Goal: Check status: Check status

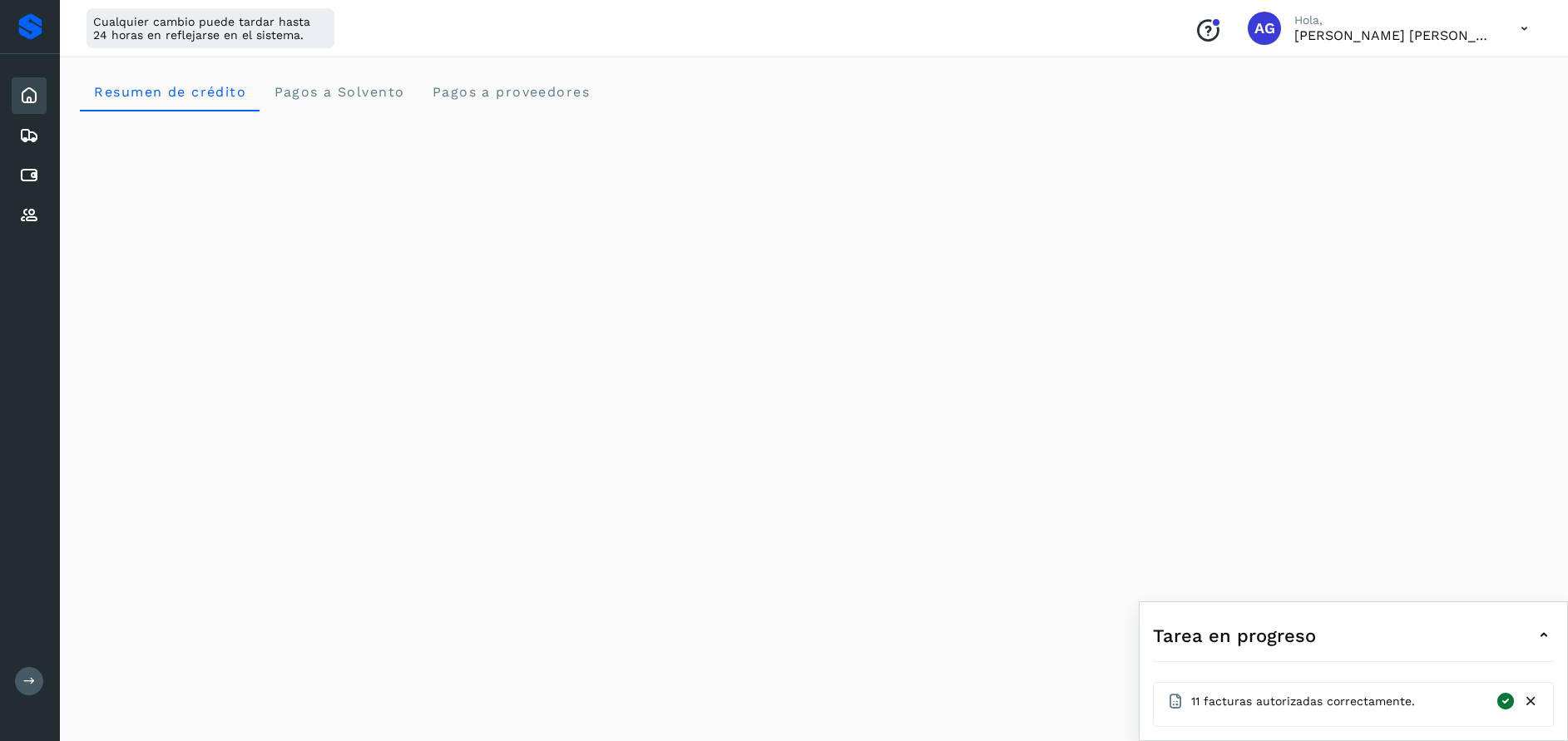
click at [40, 101] on div "Inicio" at bounding box center [29, 96] width 35 height 37
click at [25, 168] on icon at bounding box center [28, 175] width 20 height 20
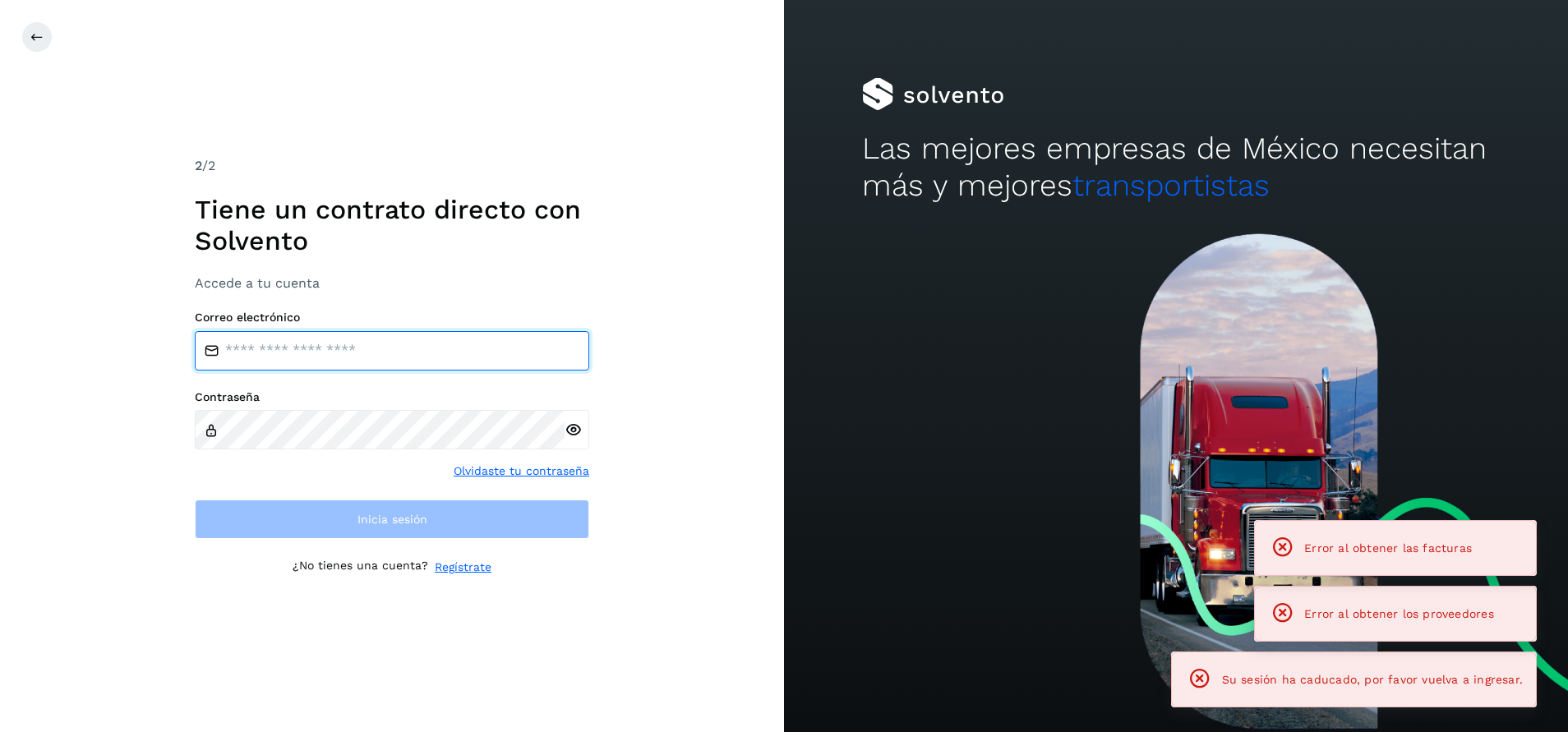
type input "**********"
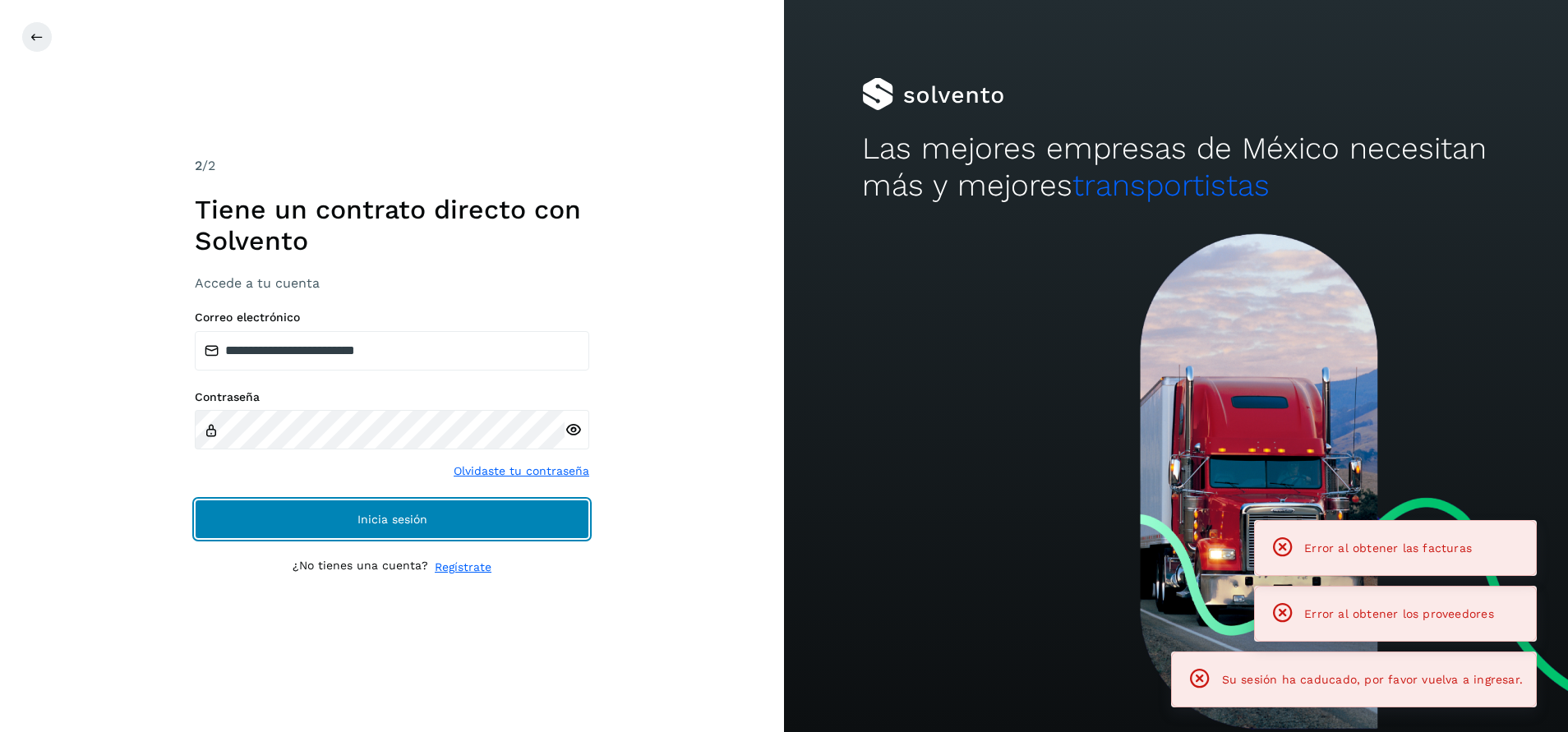
click at [499, 516] on button "Inicia sesión" at bounding box center [392, 519] width 395 height 40
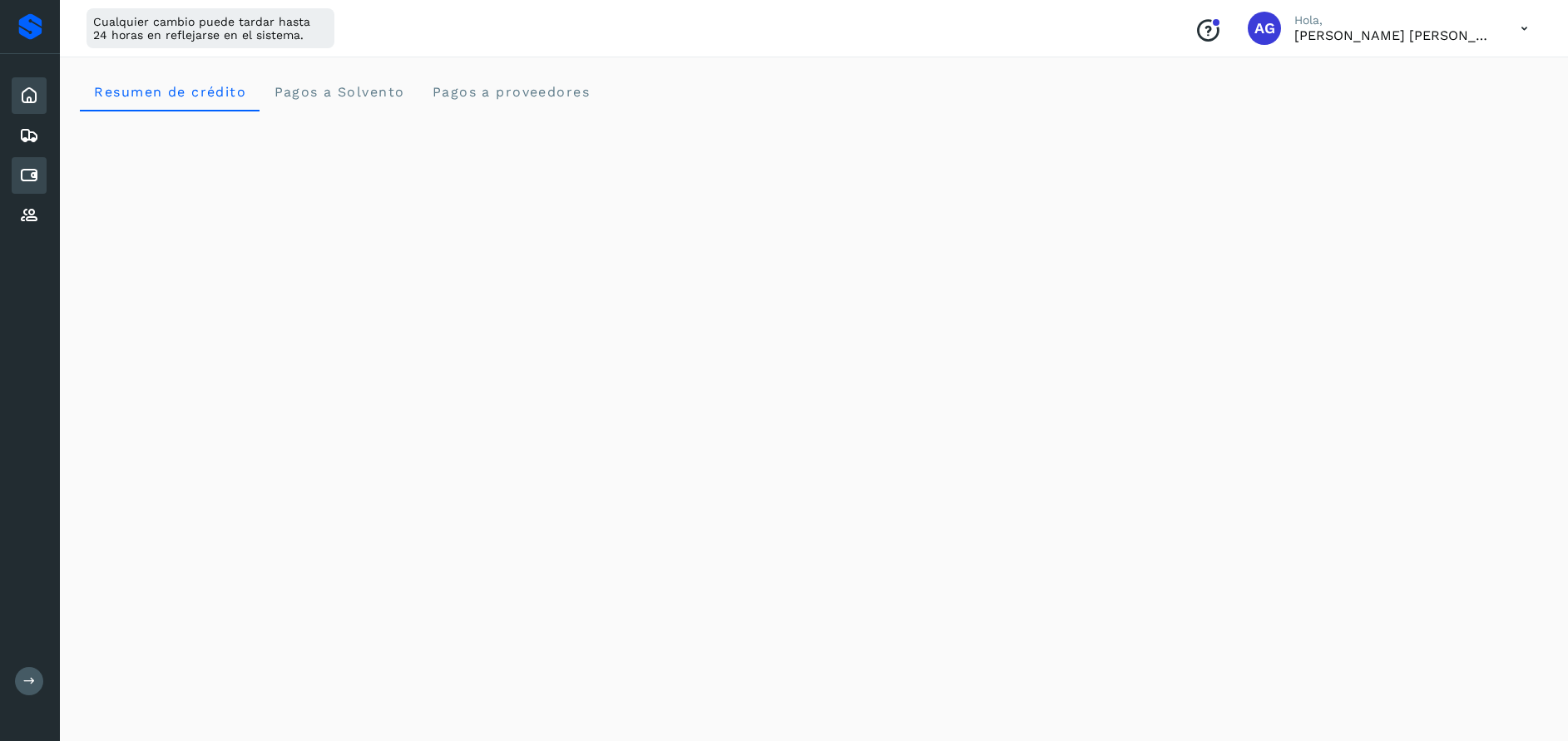
click at [34, 179] on icon at bounding box center [28, 175] width 20 height 20
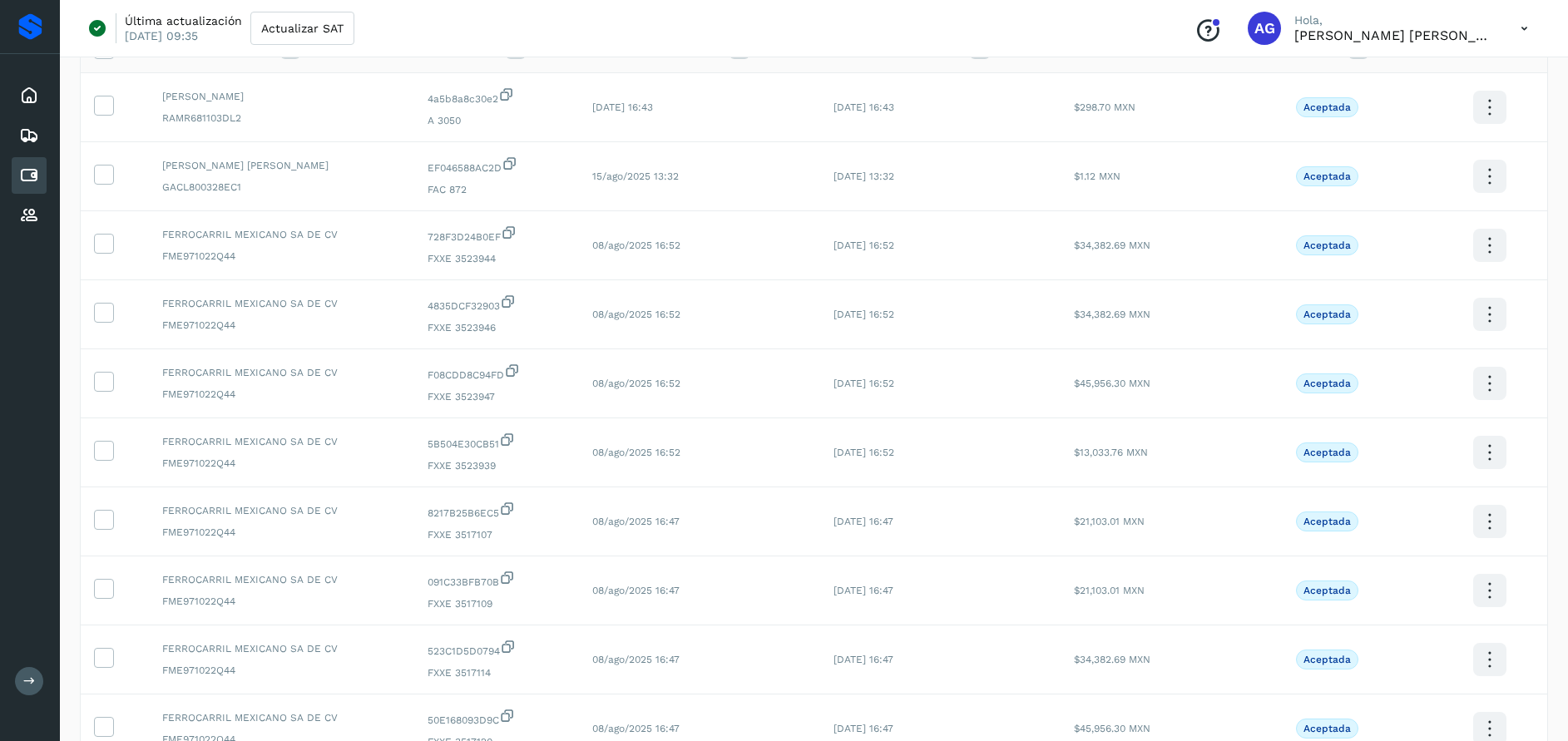
scroll to position [322, 0]
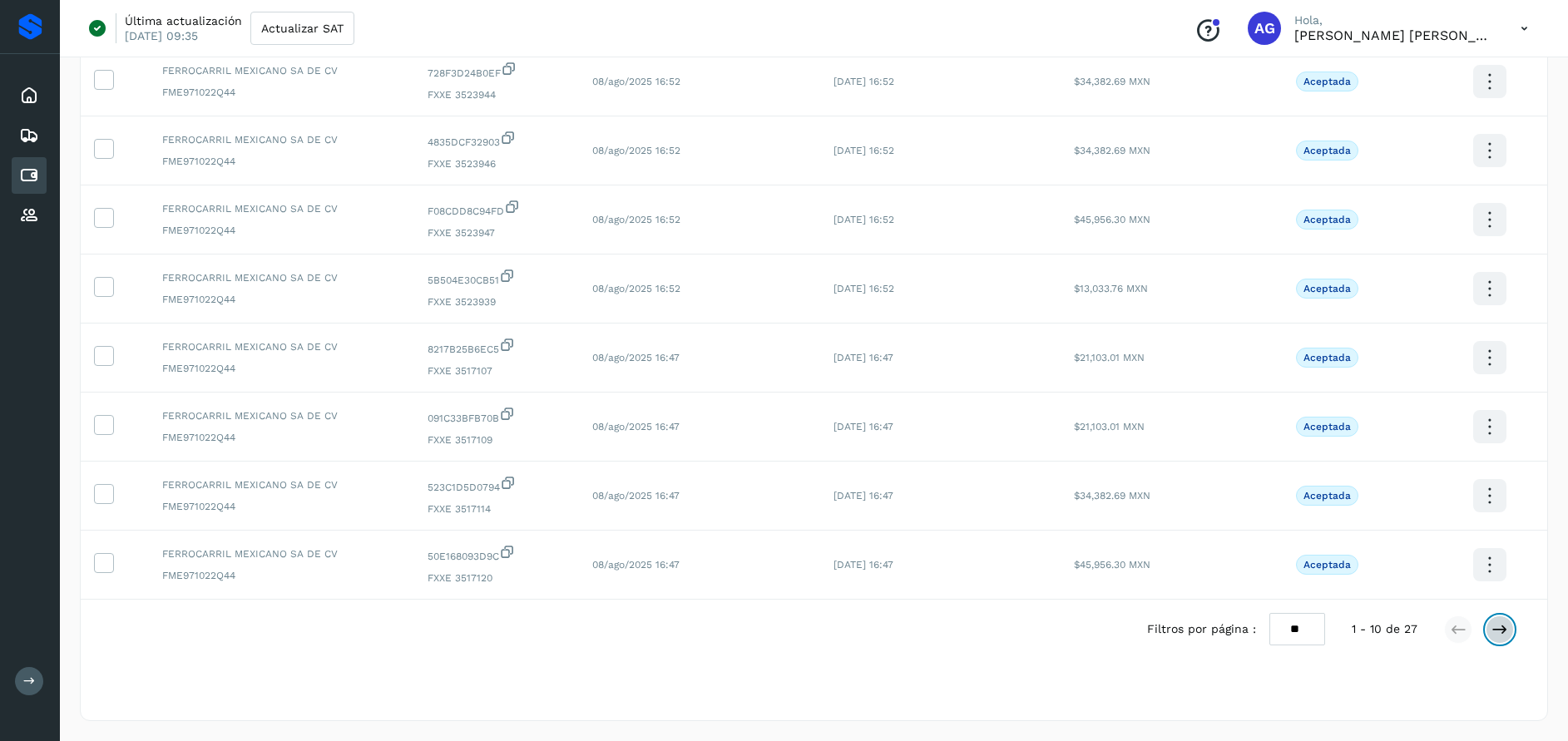
click at [1503, 629] on icon at bounding box center [1499, 629] width 16 height 16
click at [1513, 626] on button at bounding box center [1499, 629] width 28 height 28
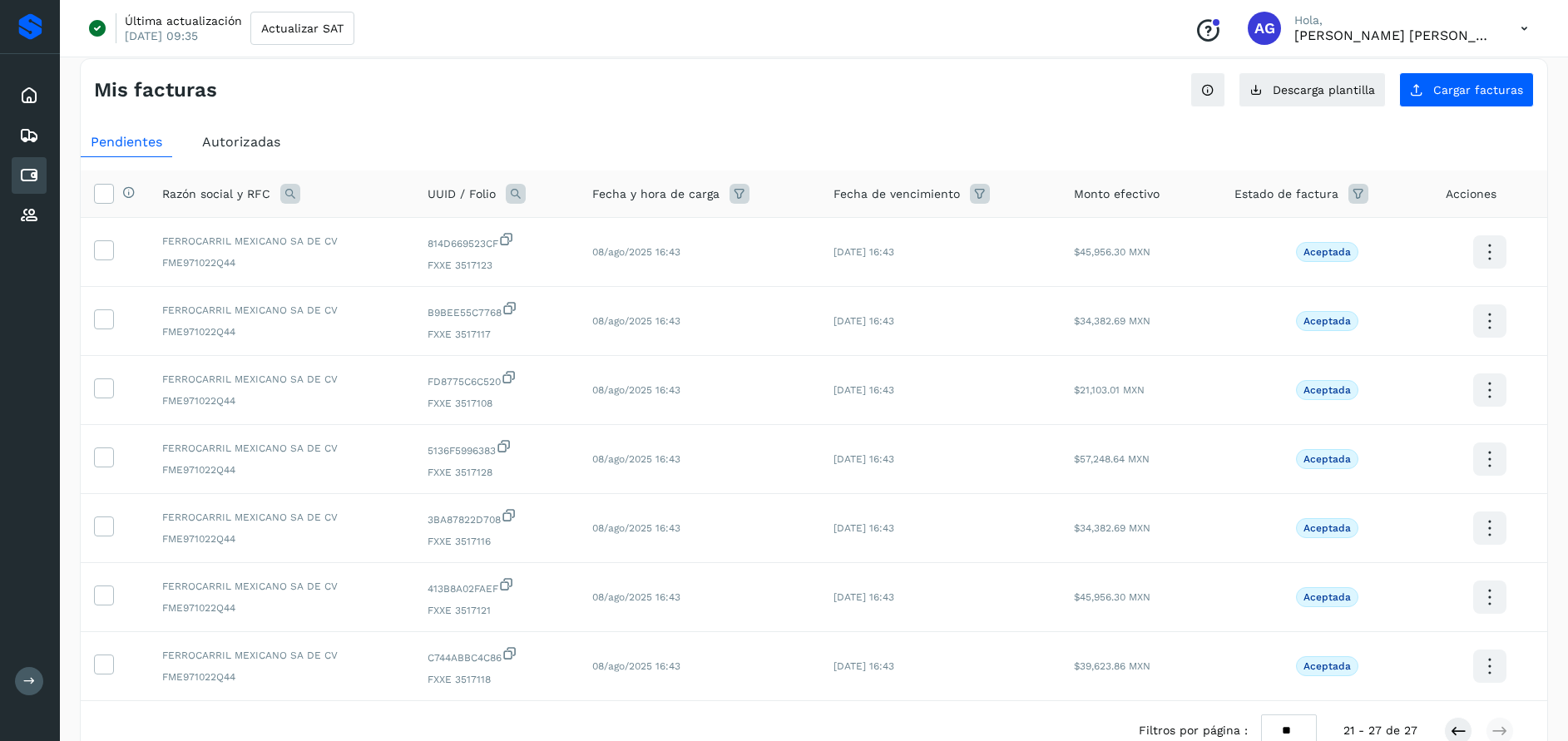
scroll to position [0, 0]
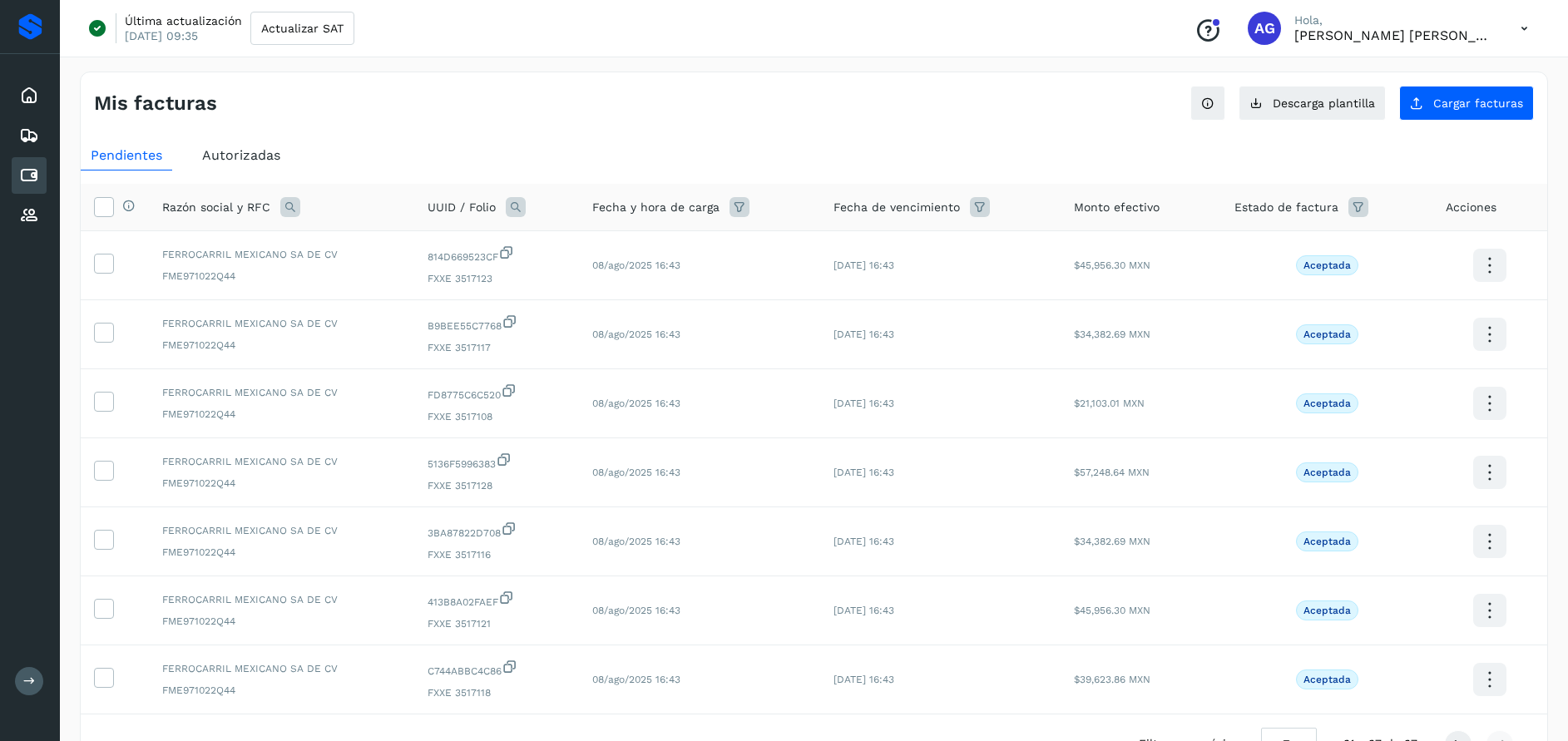
click at [238, 147] on span "Autorizadas" at bounding box center [242, 155] width 79 height 16
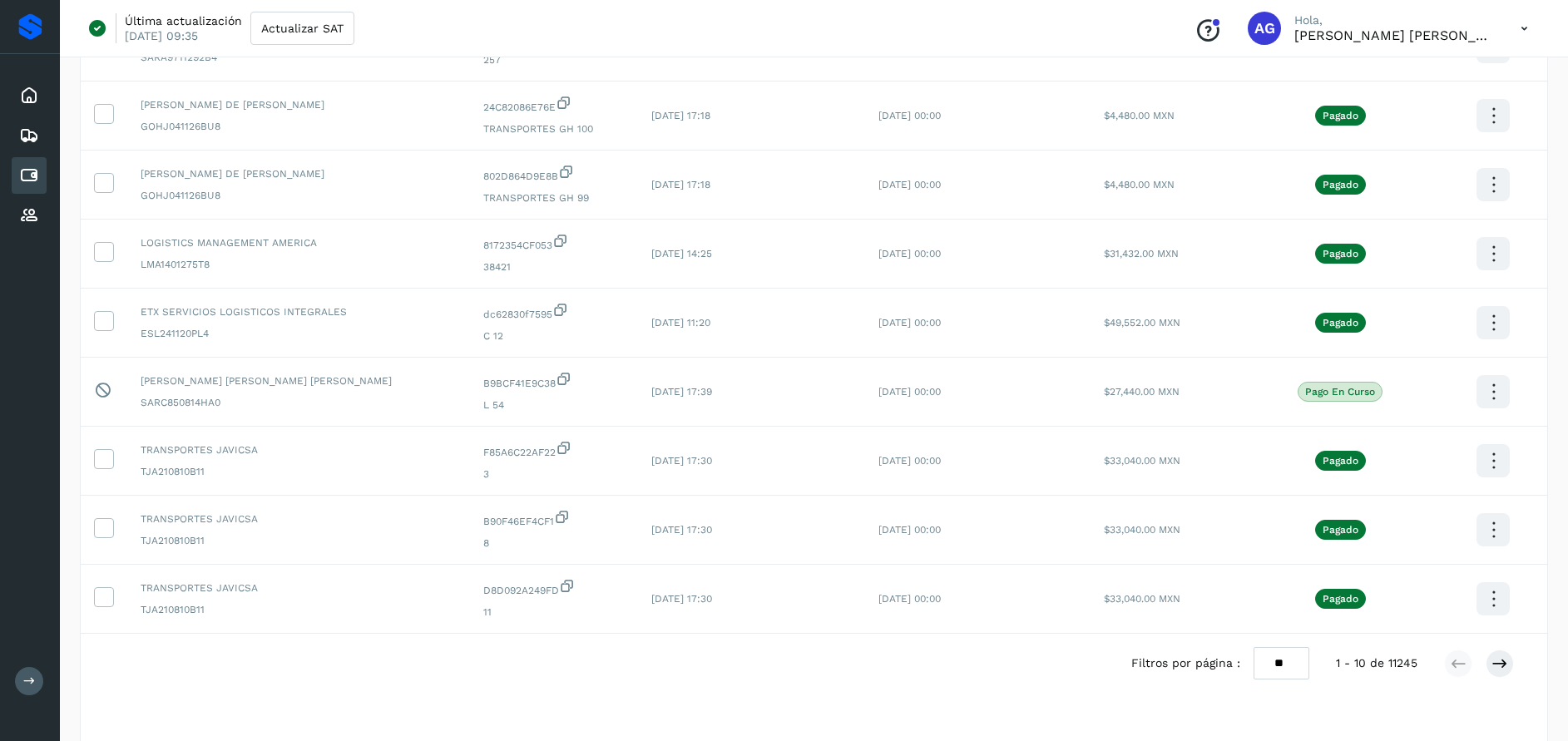
scroll to position [299, 0]
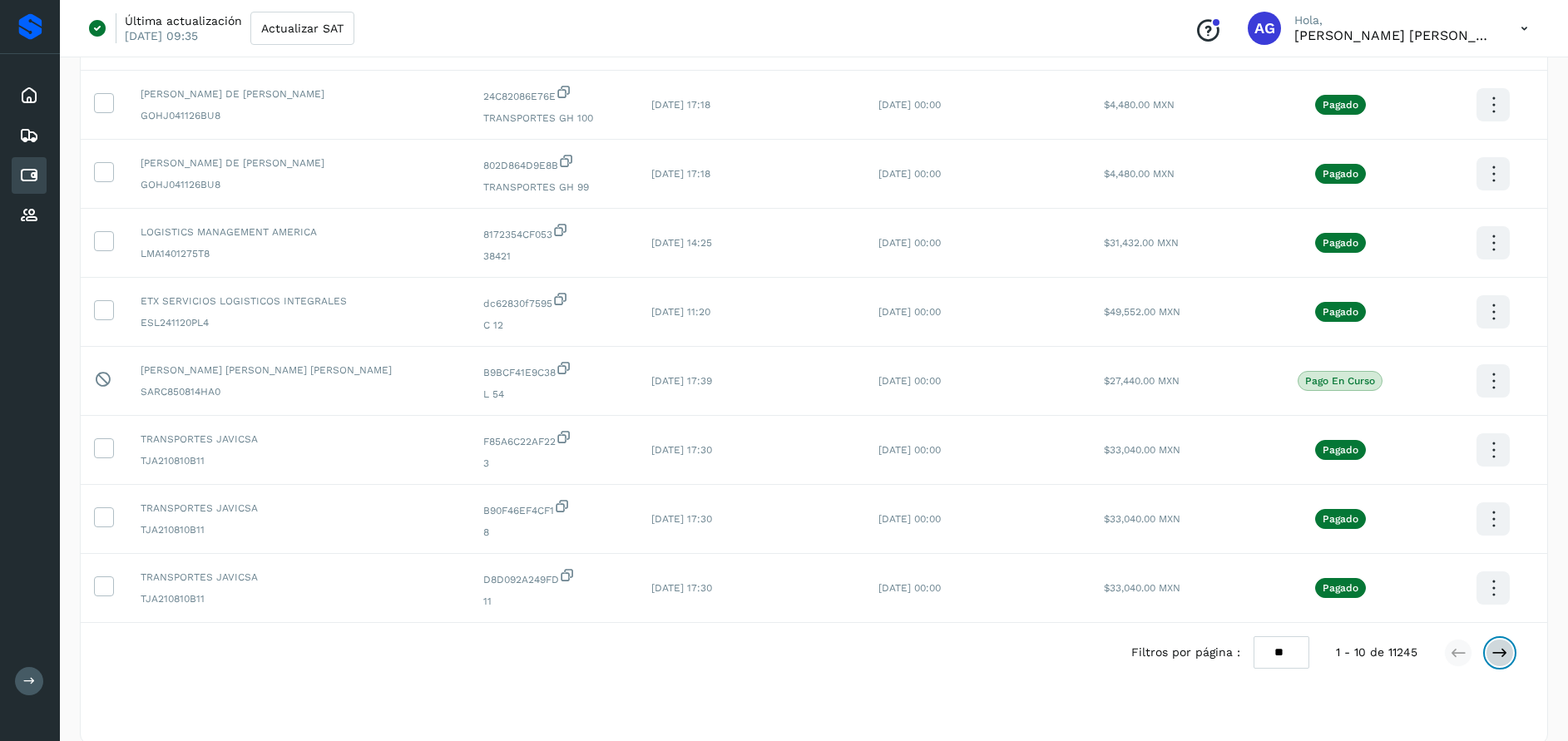
click at [1500, 656] on icon at bounding box center [1499, 652] width 16 height 16
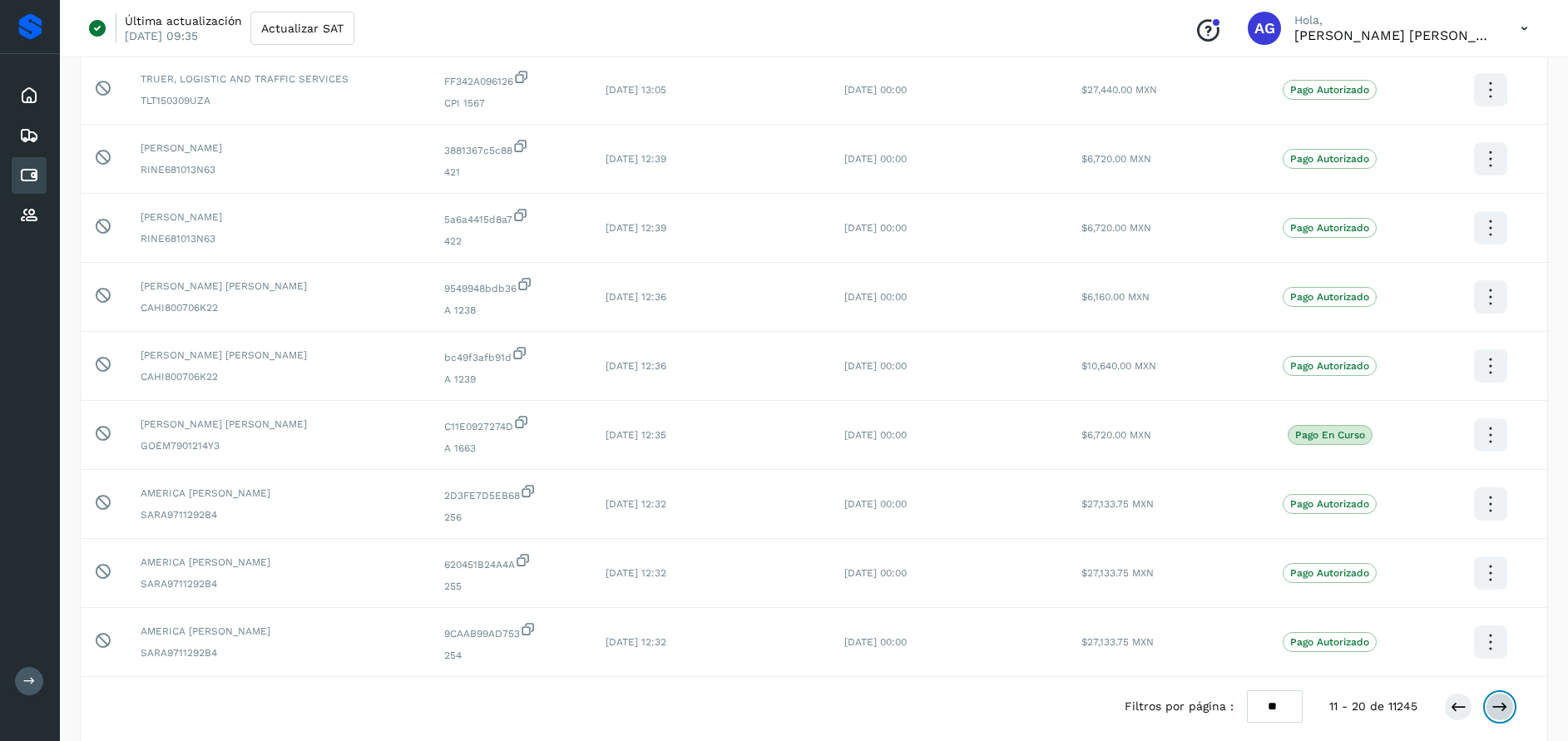
scroll to position [293, 0]
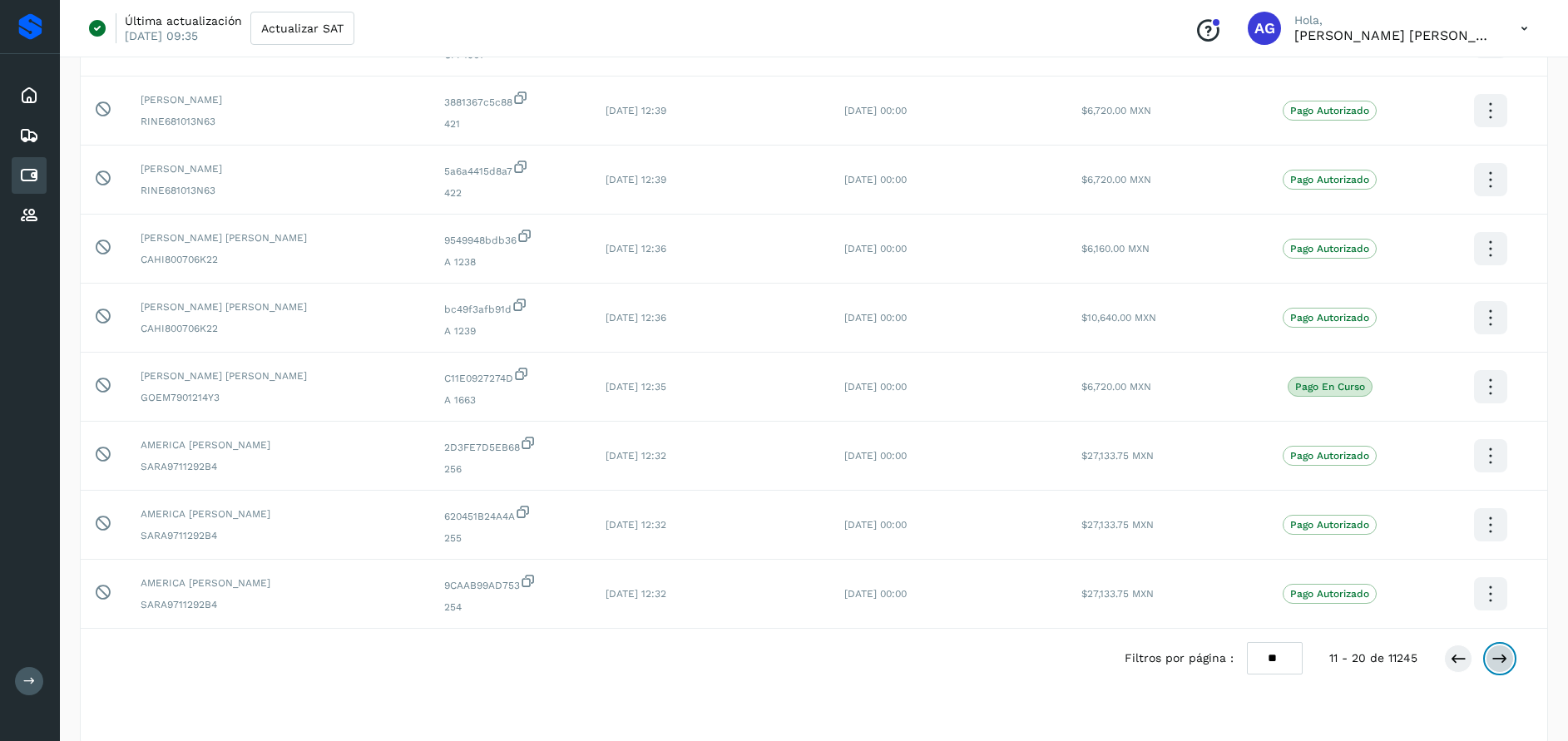
click at [1505, 667] on icon at bounding box center [1499, 658] width 16 height 16
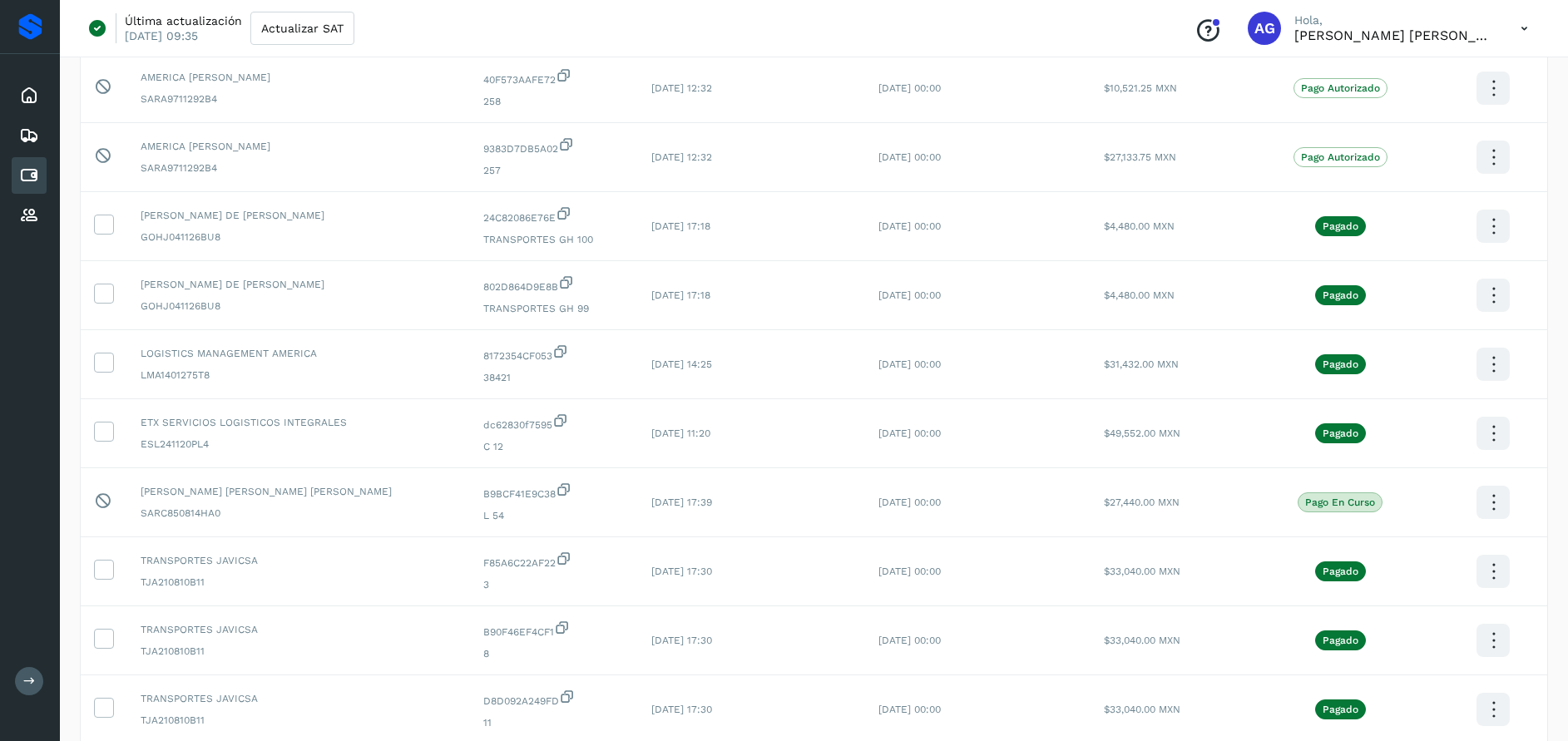
scroll to position [322, 0]
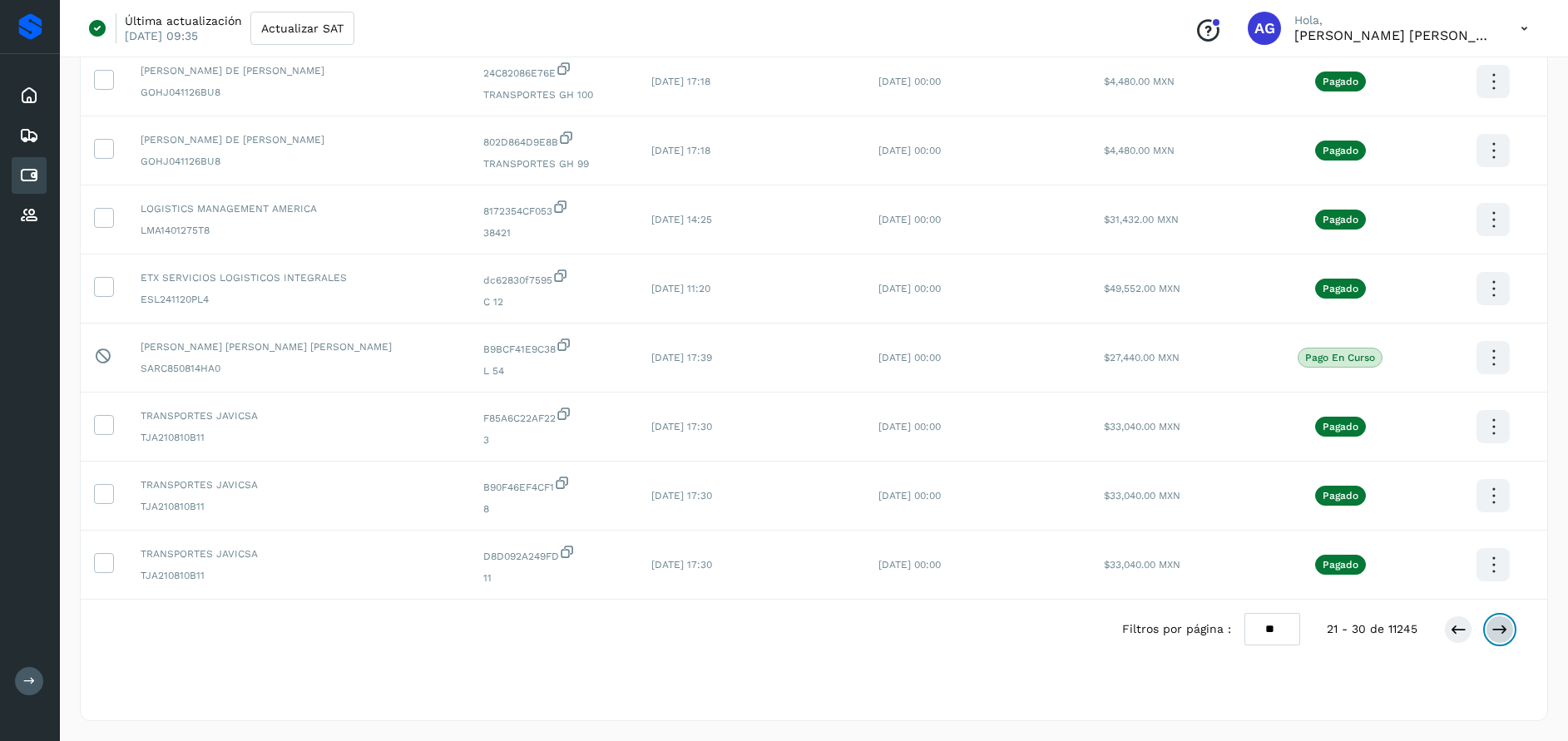
click at [1497, 629] on icon at bounding box center [1499, 629] width 16 height 16
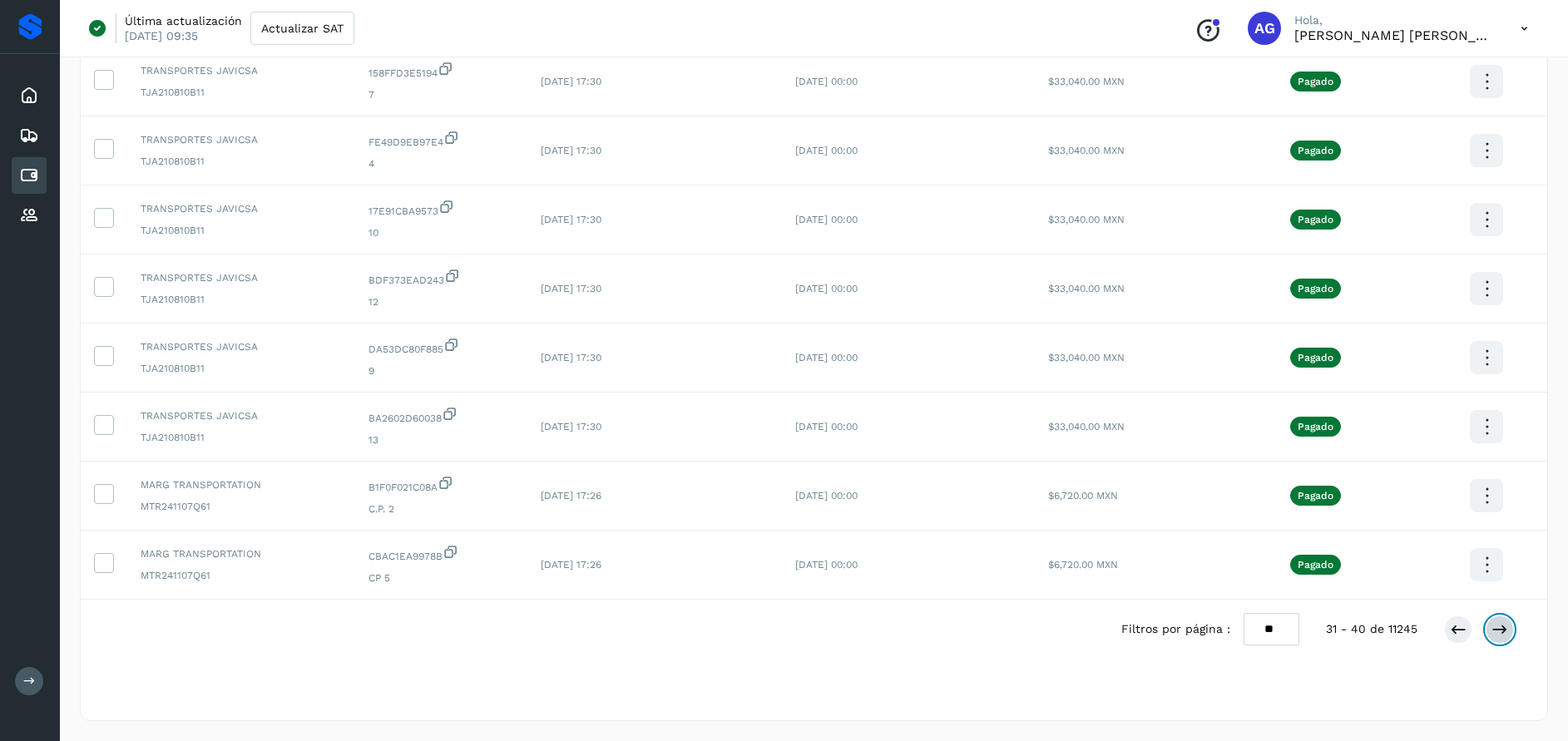
click at [1488, 632] on button at bounding box center [1499, 629] width 28 height 28
click at [1184, 435] on td "$2,424.80 MXN" at bounding box center [1119, 427] width 169 height 69
